Goal: Task Accomplishment & Management: Complete application form

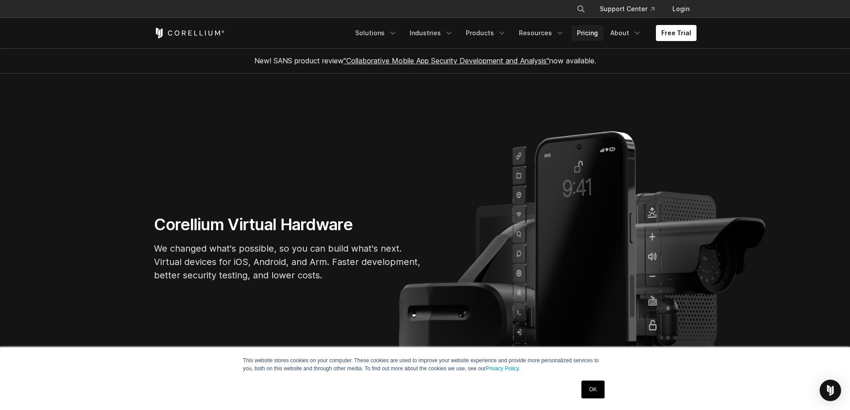
click at [596, 36] on link "Pricing" at bounding box center [588, 33] width 32 height 16
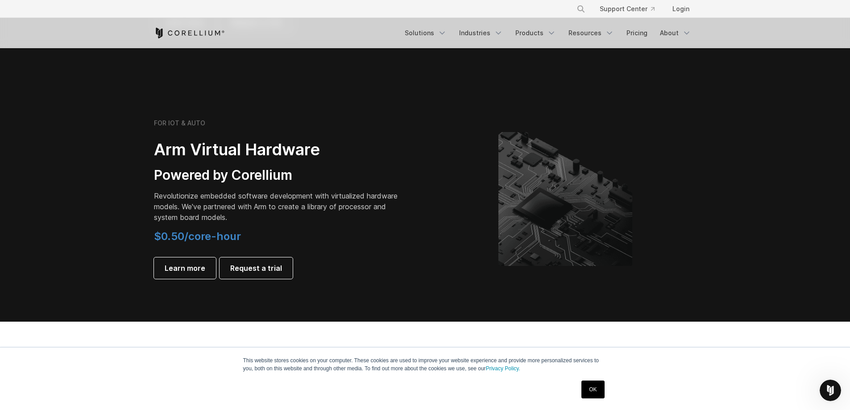
scroll to position [1026, 0]
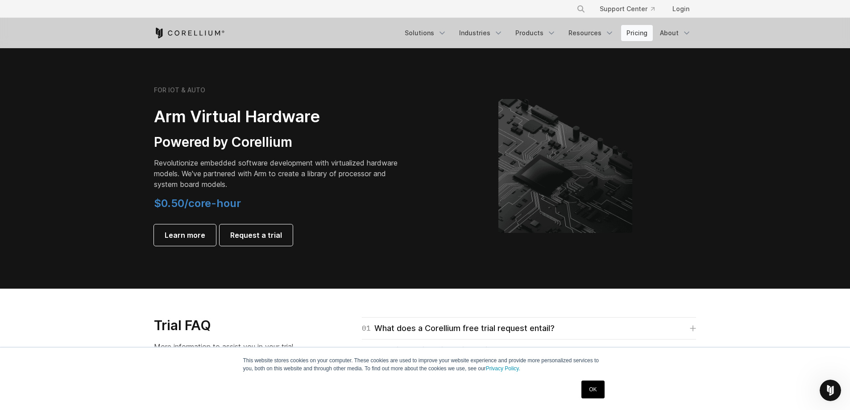
click at [633, 33] on link "Pricing" at bounding box center [637, 33] width 32 height 16
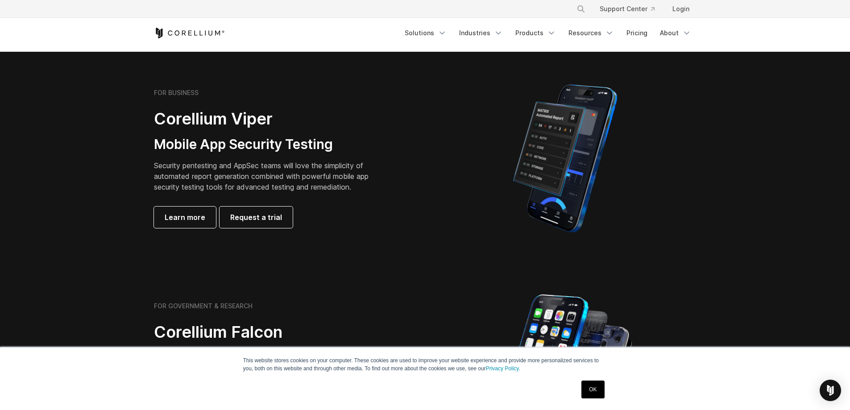
scroll to position [312, 0]
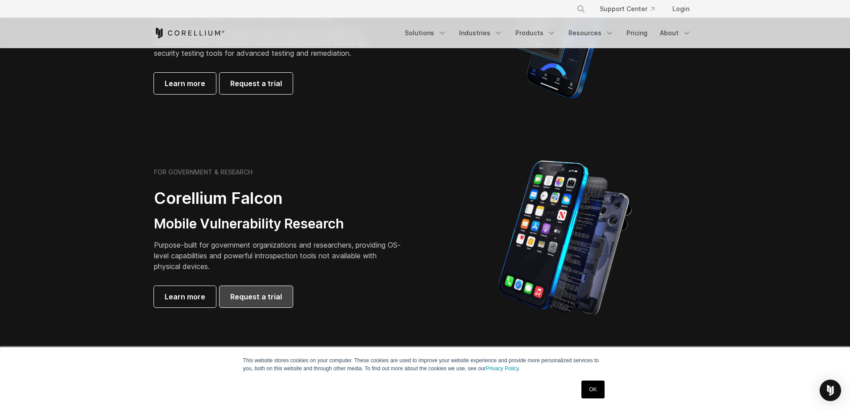
click at [240, 300] on span "Request a trial" at bounding box center [256, 296] width 52 height 11
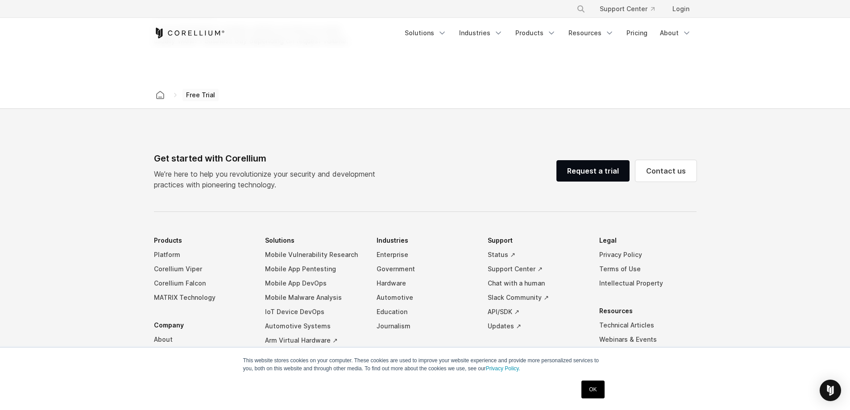
scroll to position [178, 0]
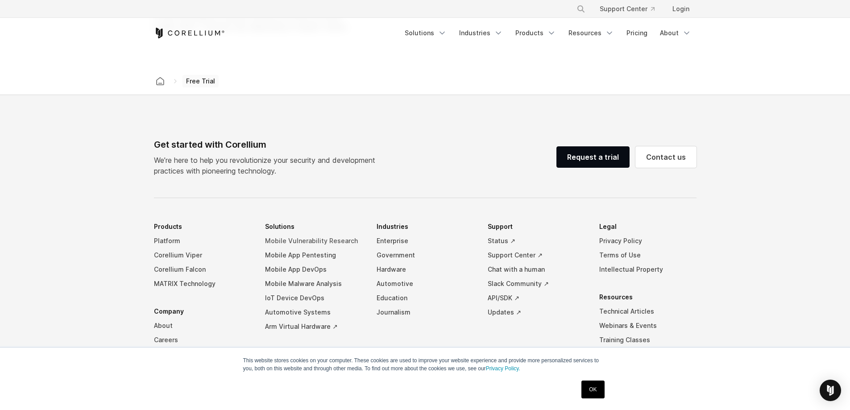
select select "**"
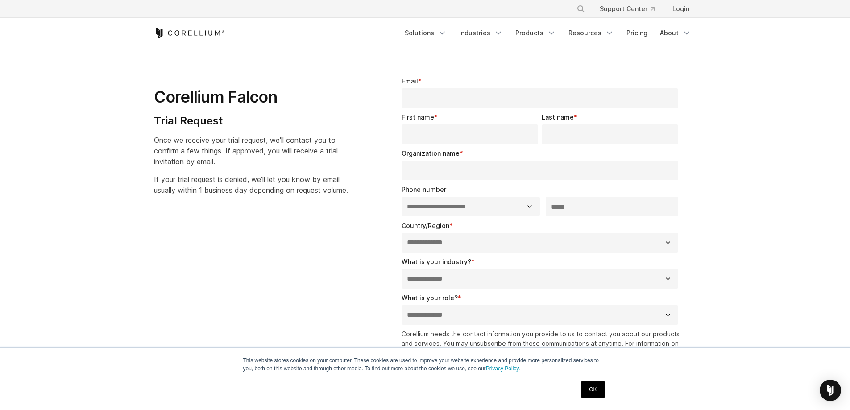
scroll to position [0, 0]
